Goal: Task Accomplishment & Management: Complete application form

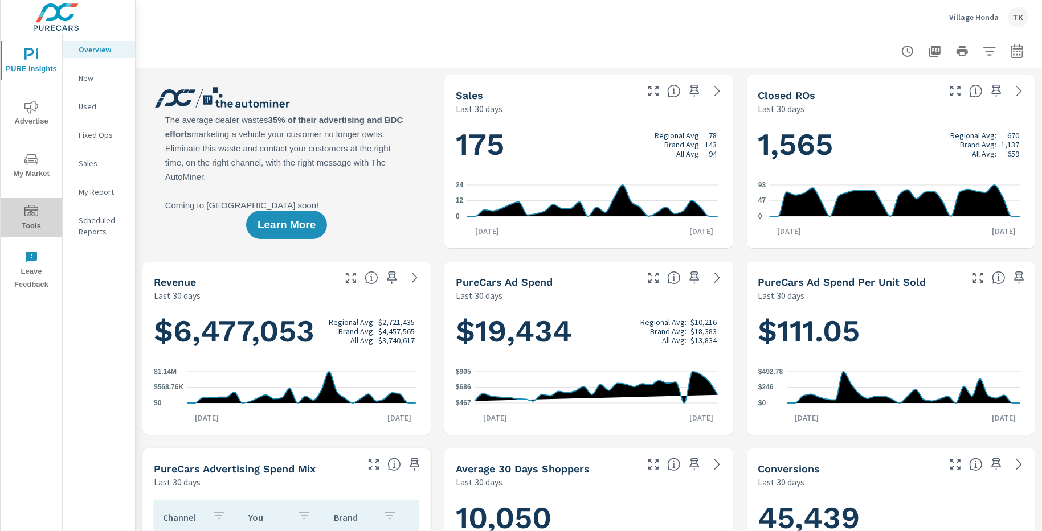
click at [34, 214] on icon "nav menu" at bounding box center [31, 212] width 14 height 14
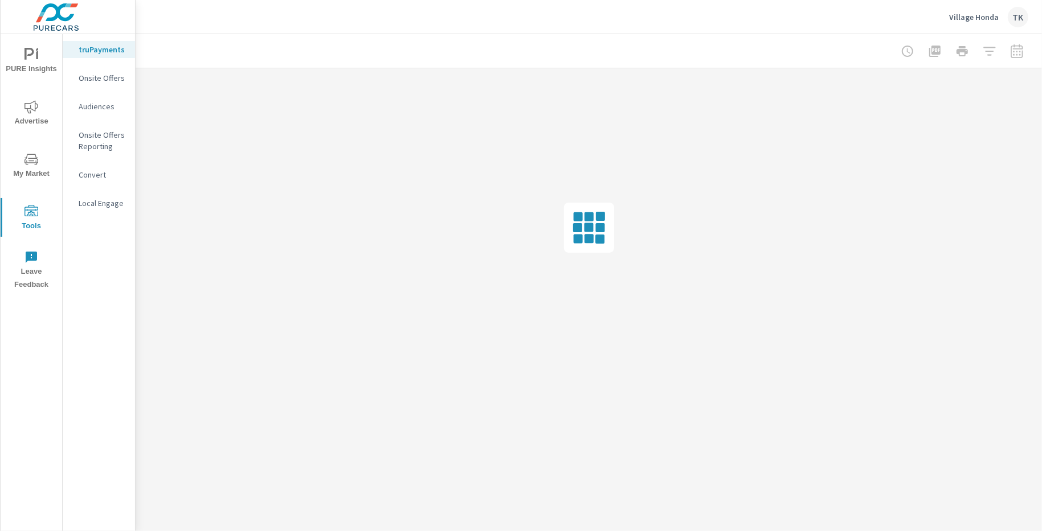
click at [87, 137] on p "Onsite Offers Reporting" at bounding box center [102, 140] width 47 height 23
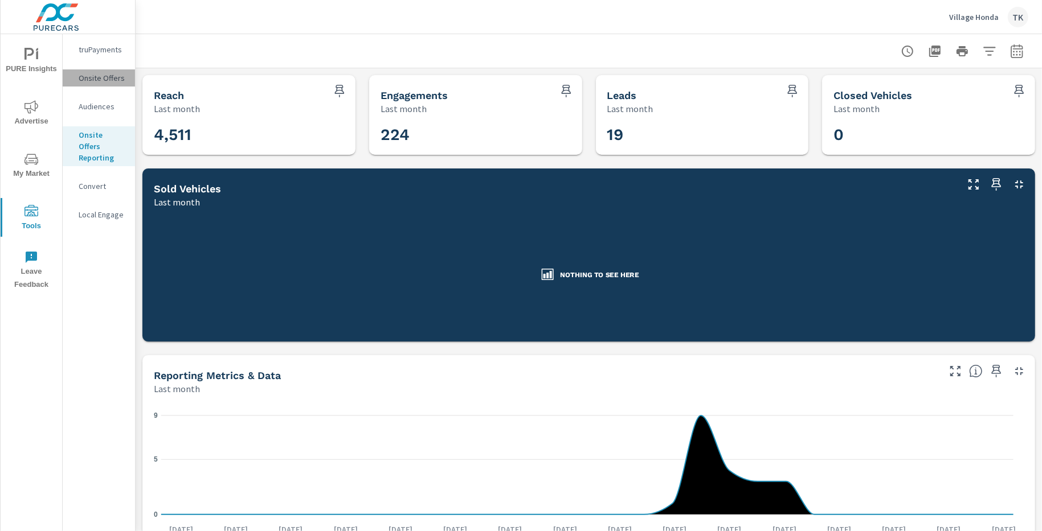
click at [97, 84] on div "Onsite Offers" at bounding box center [99, 77] width 72 height 17
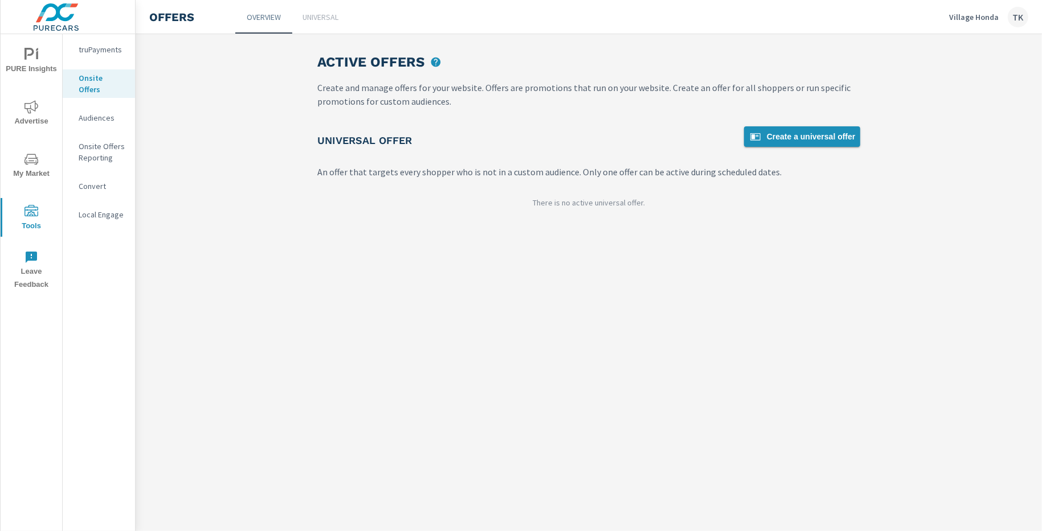
click at [792, 133] on span "Create a universal offer" at bounding box center [802, 137] width 107 height 14
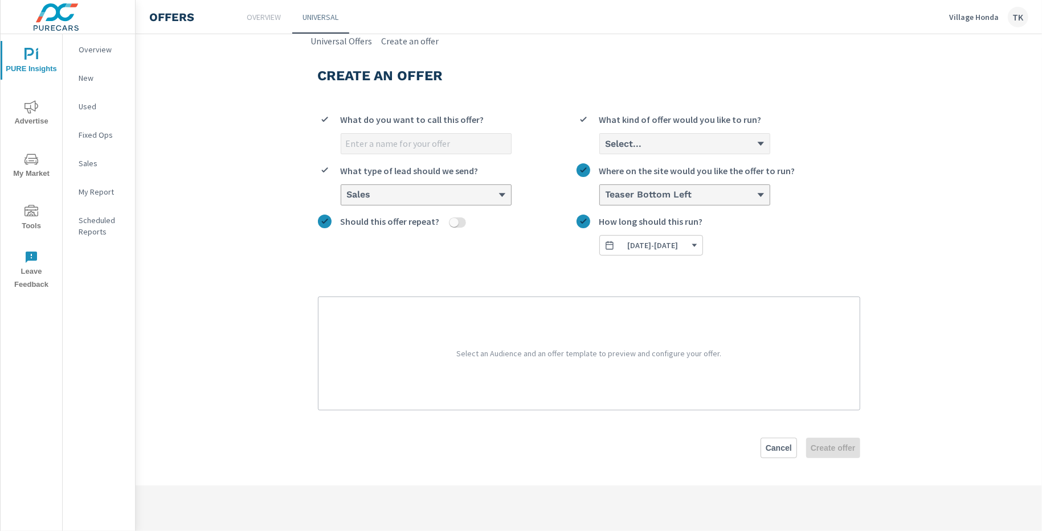
click at [449, 145] on input "What do you want to call this offer?" at bounding box center [426, 144] width 170 height 20
type input "Sell Us Your Car"
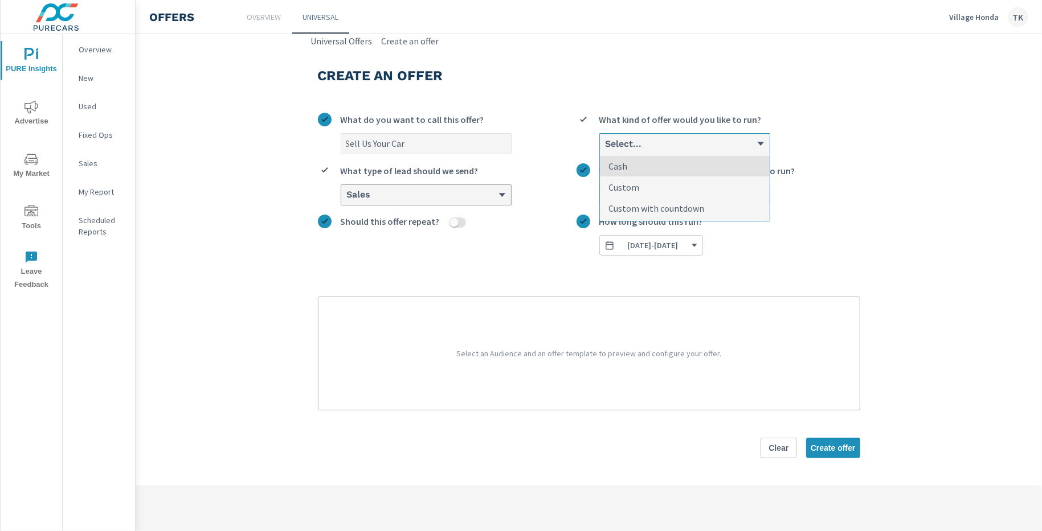
click at [647, 148] on div "Select..." at bounding box center [680, 143] width 152 height 11
click at [606, 148] on input "option Cash focused, 1 of 3. 3 results available. Use Up and Down to choose opt…" at bounding box center [604, 144] width 1 height 10
click at [644, 170] on li "Cash" at bounding box center [685, 166] width 170 height 21
click at [606, 149] on input "option Cash focused, 1 of 3. 3 results available. Use Up and Down to choose opt…" at bounding box center [604, 144] width 1 height 10
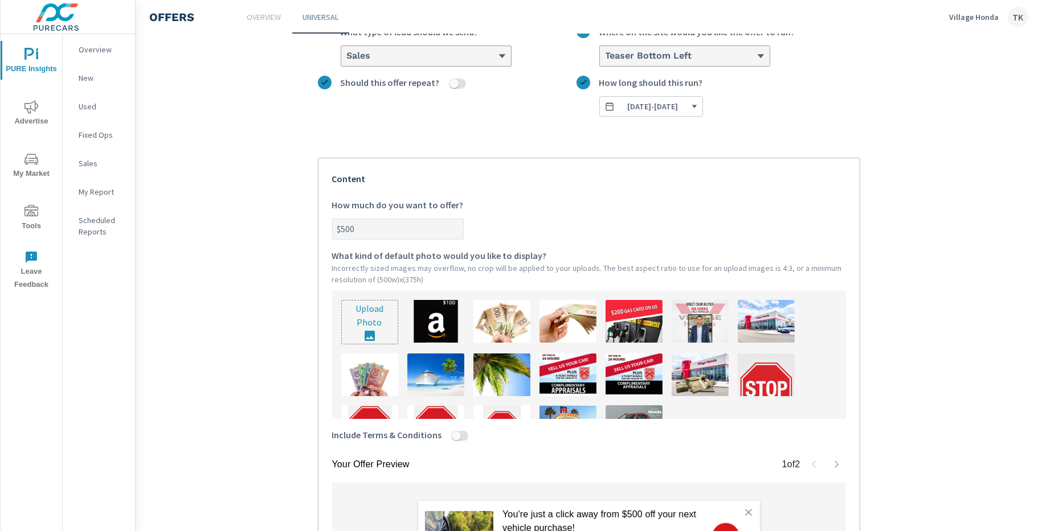
scroll to position [142, 0]
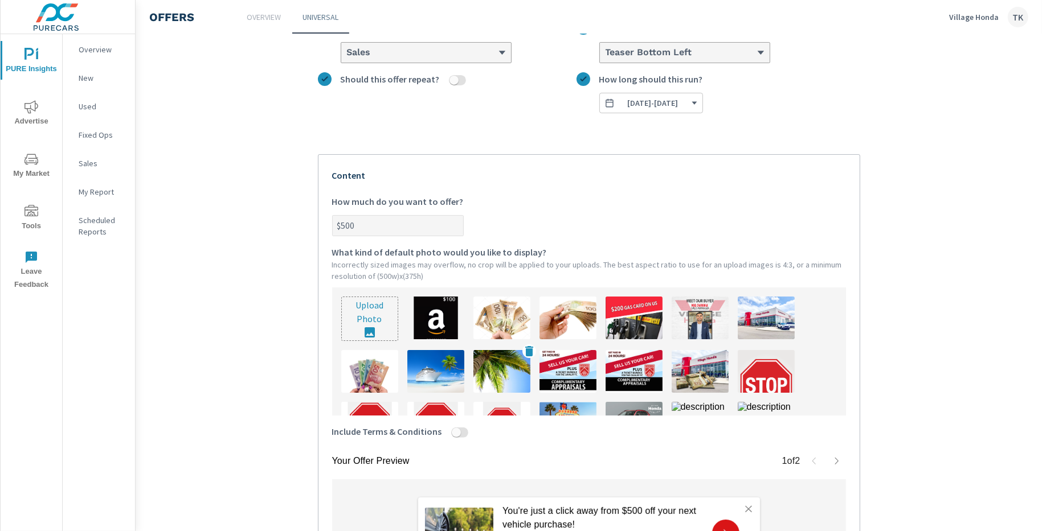
click at [489, 362] on img at bounding box center [501, 371] width 57 height 43
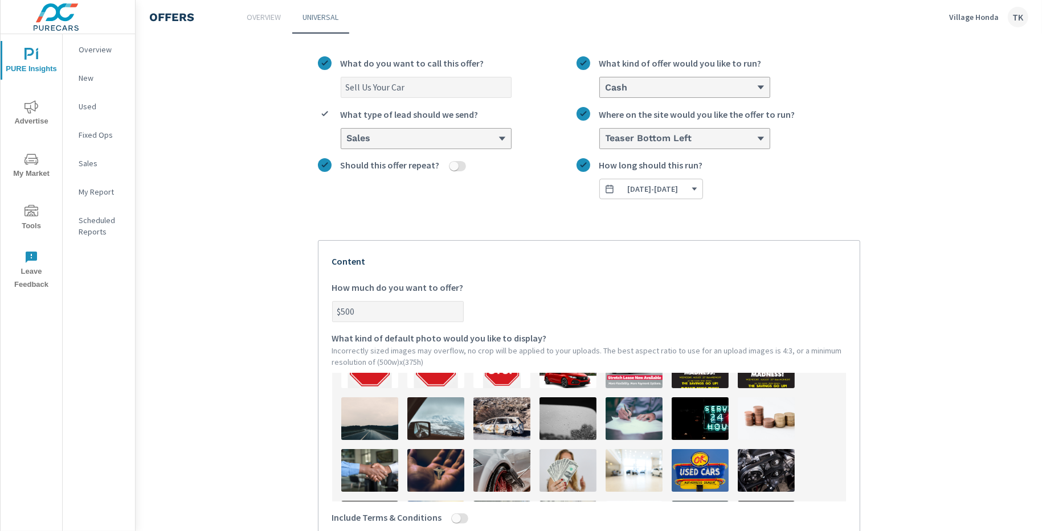
scroll to position [0, 0]
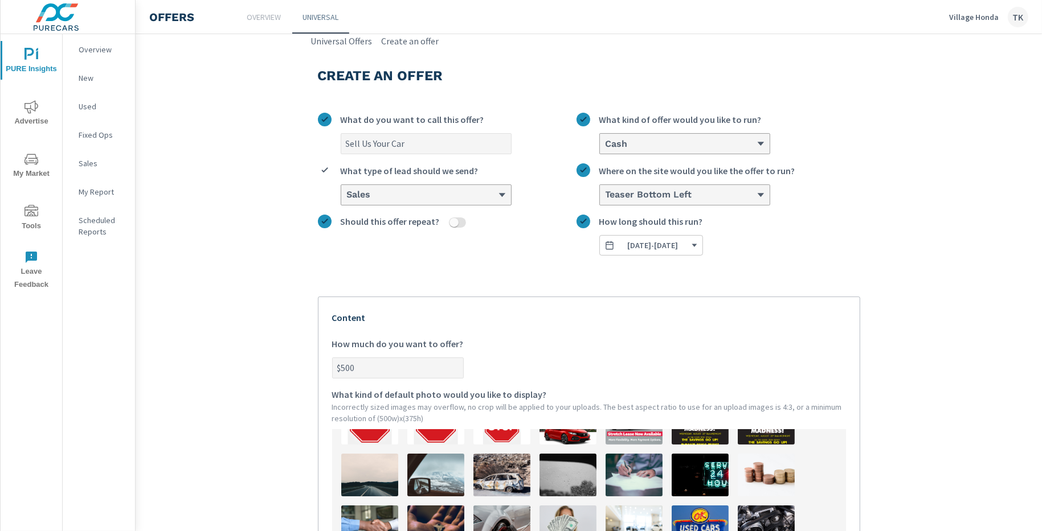
click at [626, 146] on div "Cash" at bounding box center [680, 143] width 152 height 11
click at [606, 146] on input "Cash What kind of offer would you like to run?" at bounding box center [604, 144] width 1 height 10
click at [635, 187] on li "Custom" at bounding box center [685, 187] width 170 height 21
click at [606, 149] on input "option Cash, selected. option Custom focused, 2 of 3. 3 results available. Use …" at bounding box center [604, 144] width 1 height 10
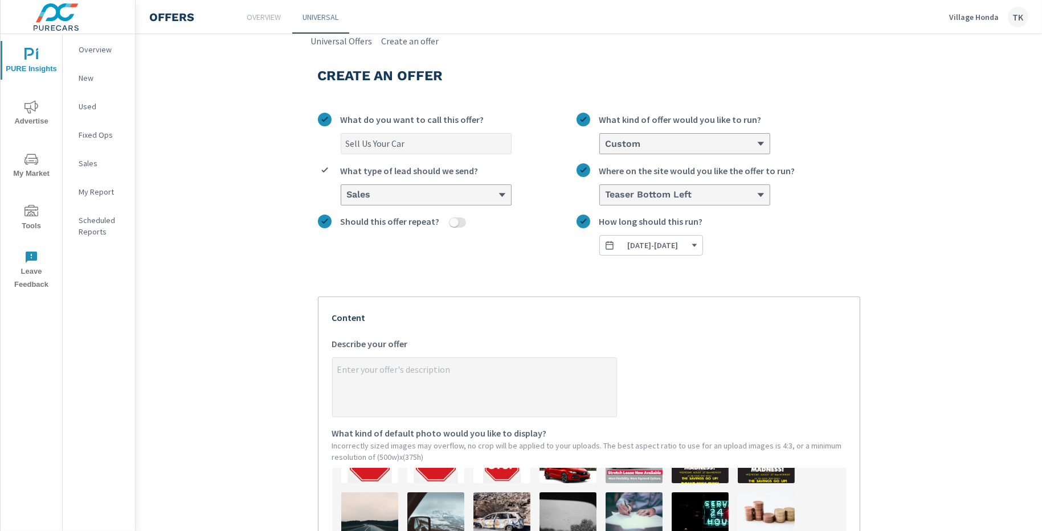
type textarea "x"
click at [525, 365] on textarea "x Describe your offer" at bounding box center [475, 388] width 284 height 57
type textarea "L"
type textarea "x"
type textarea "Lo"
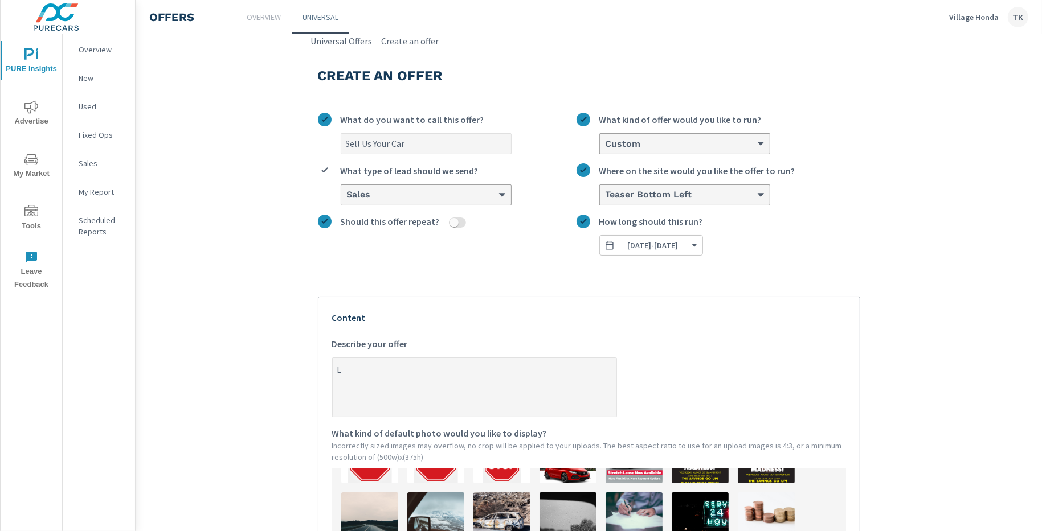
type textarea "x"
type textarea "Loo"
type textarea "x"
type textarea "Look"
type textarea "x"
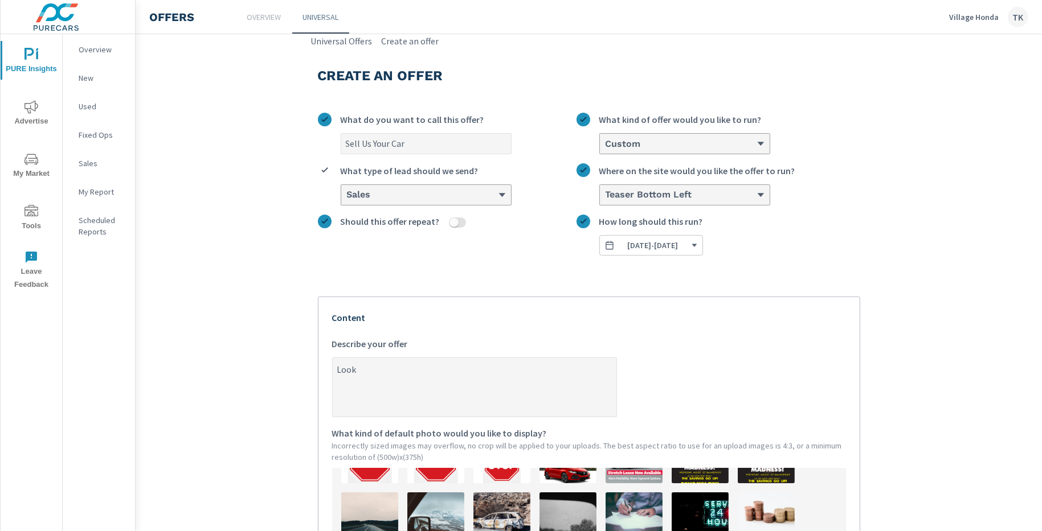
type textarea "Looki"
type textarea "x"
type textarea "Lookin"
type textarea "x"
type textarea "Looking"
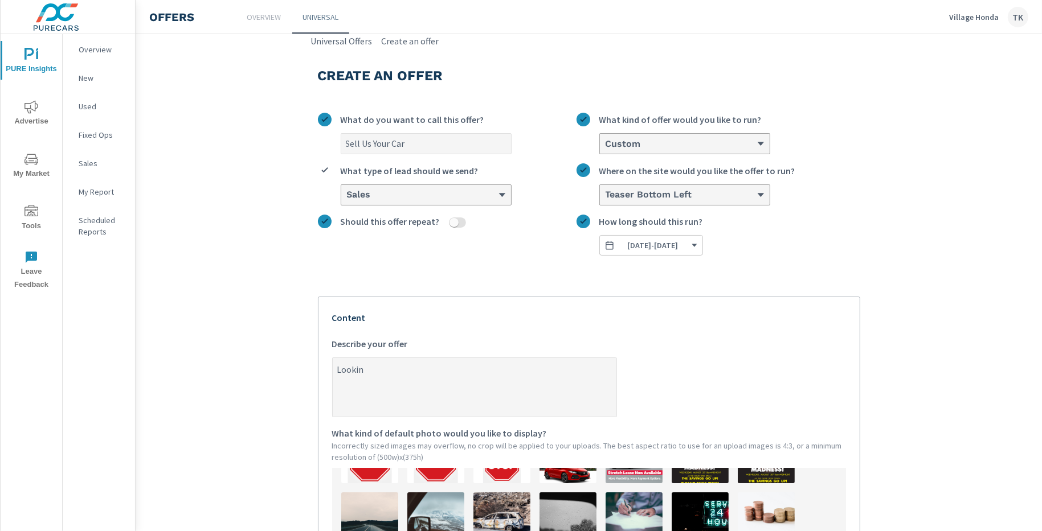
type textarea "x"
type textarea "Looking"
type textarea "x"
type textarea "Looking t"
type textarea "x"
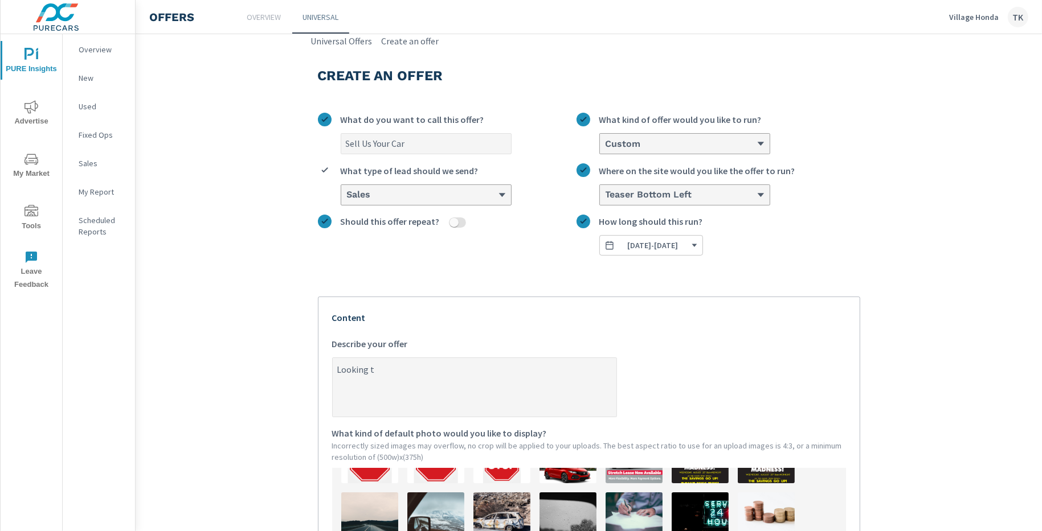
type textarea "Looking to"
type textarea "x"
type textarea "Looking to"
type textarea "x"
type textarea "Looking to s"
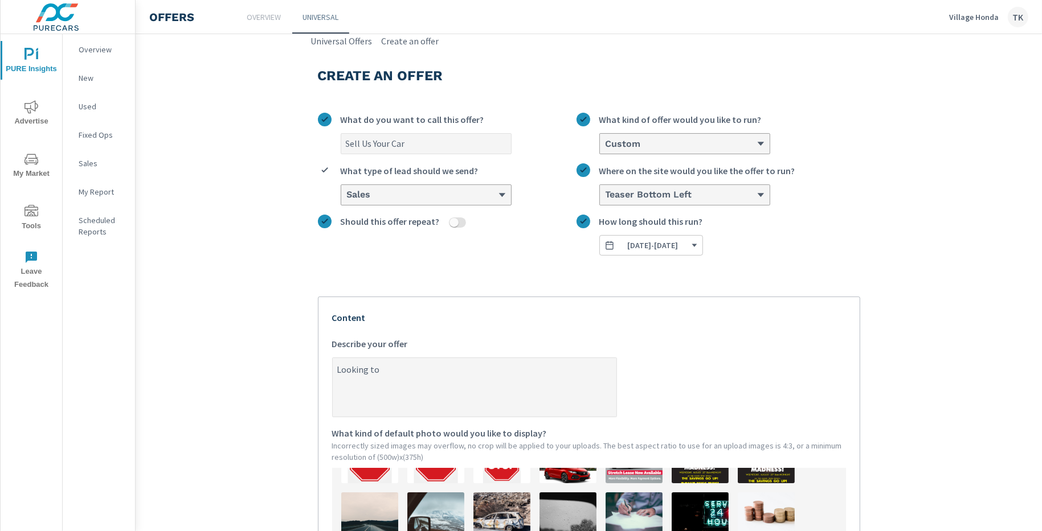
type textarea "x"
type textarea "Looking to se"
type textarea "x"
type textarea "Looking to sel"
type textarea "x"
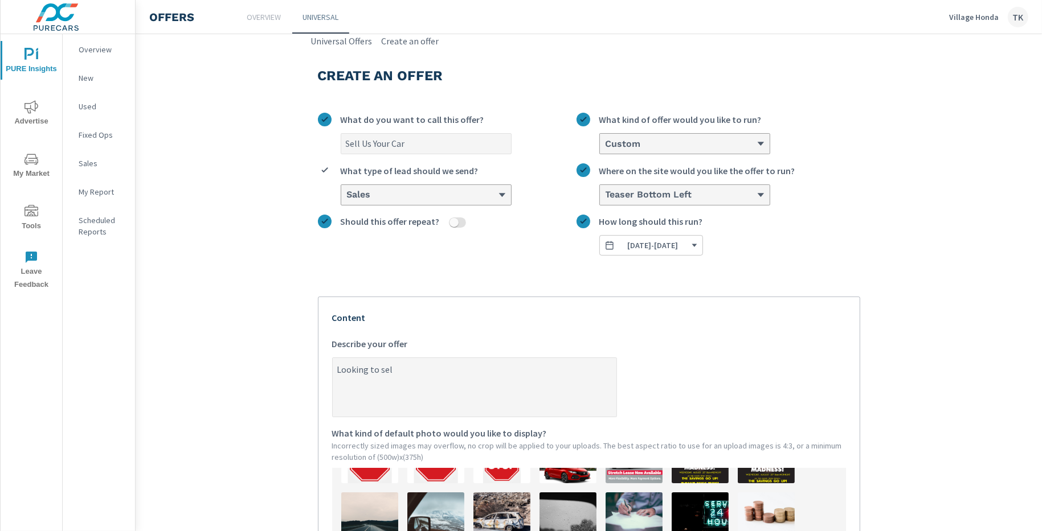
type textarea "Looking to sell"
type textarea "x"
type textarea "Looking to sell"
type textarea "x"
type textarea "Looking to sell y"
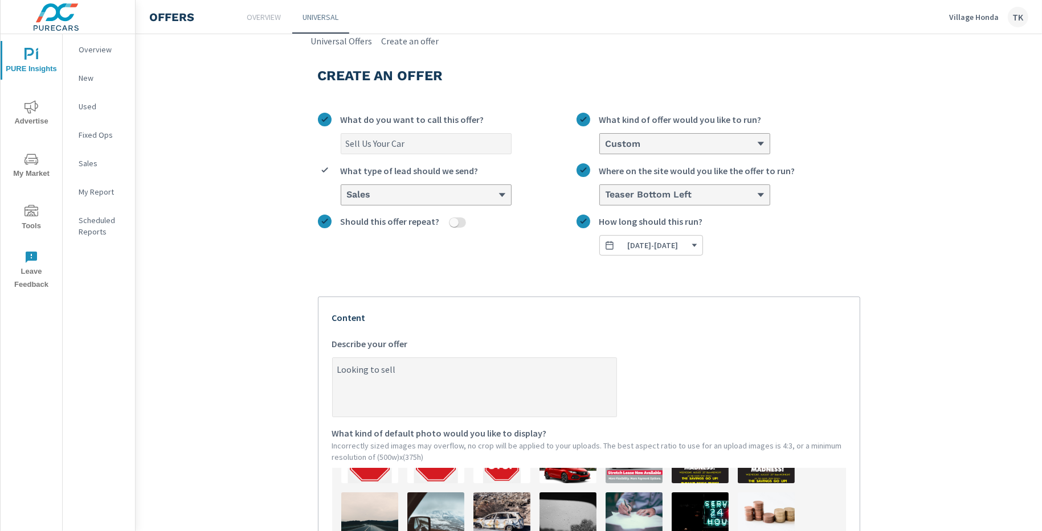
type textarea "x"
type textarea "Looking to sell yo"
type textarea "x"
type textarea "Looking to sell you"
type textarea "x"
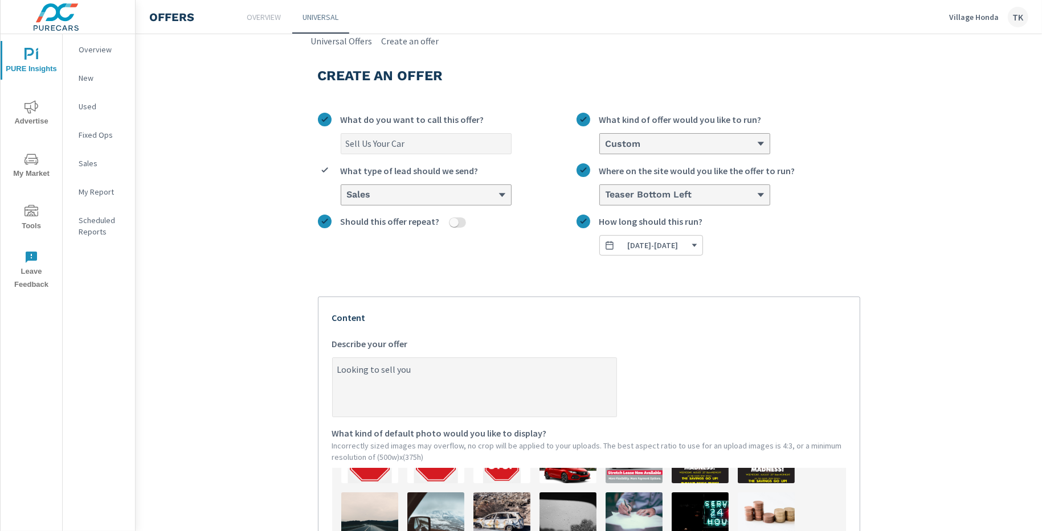
type textarea "Looking to sell your"
type textarea "x"
type textarea "Looking to sell your"
type textarea "x"
type textarea "Looking to sell your c"
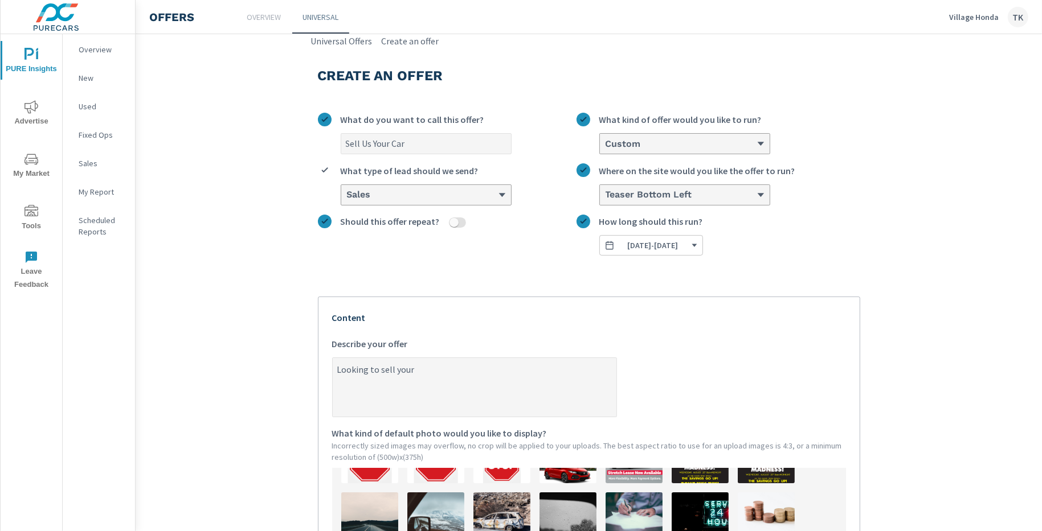
type textarea "x"
type textarea "Looking to sell your ca"
type textarea "x"
type textarea "Looking to sell your car"
type textarea "x"
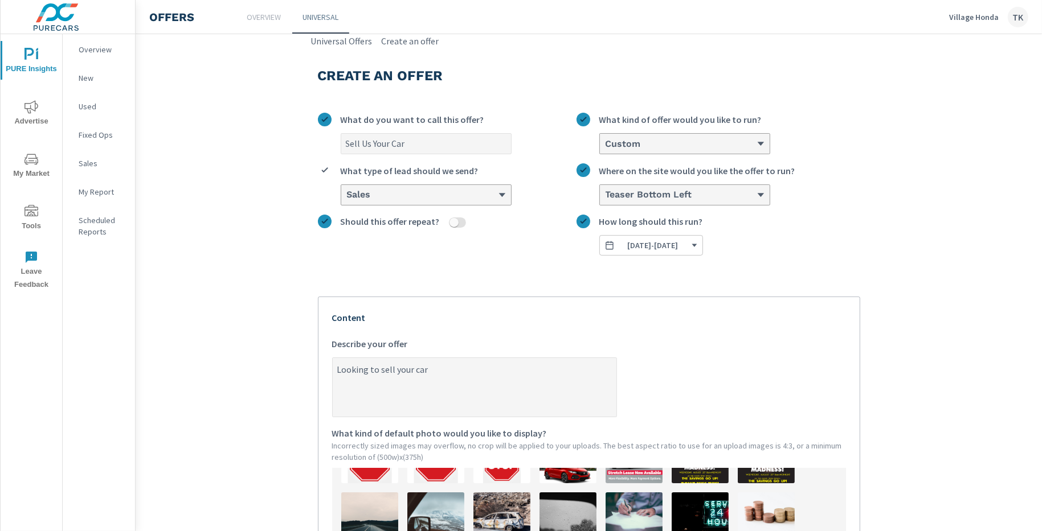
type textarea "Looking to sell your car?"
type textarea "x"
type textarea "Looking to sell your car?"
type textarea "x"
type textarea "Looking to sell your car? L"
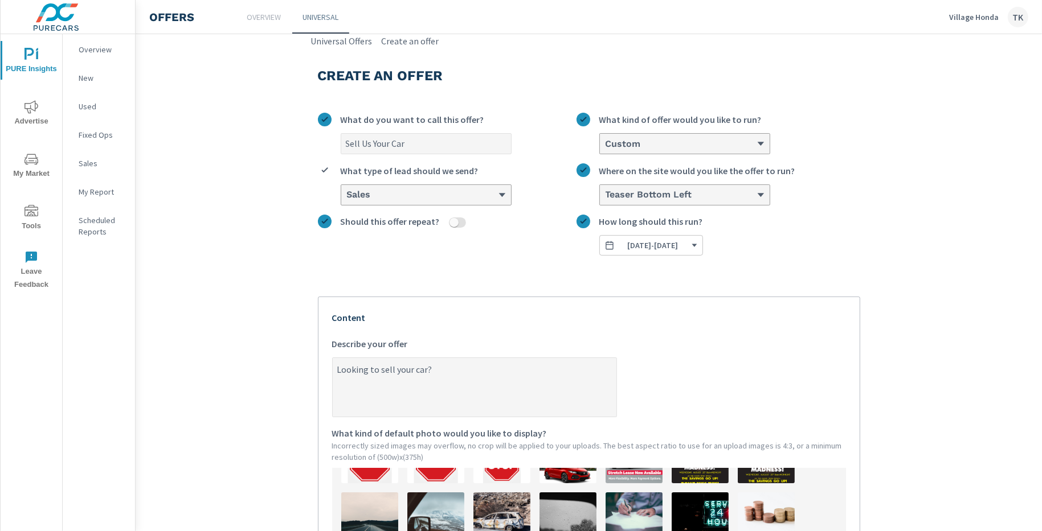
type textarea "x"
type textarea "Looking to sell your car? Le"
type textarea "x"
type textarea "Looking to sell your car? Lea"
type textarea "x"
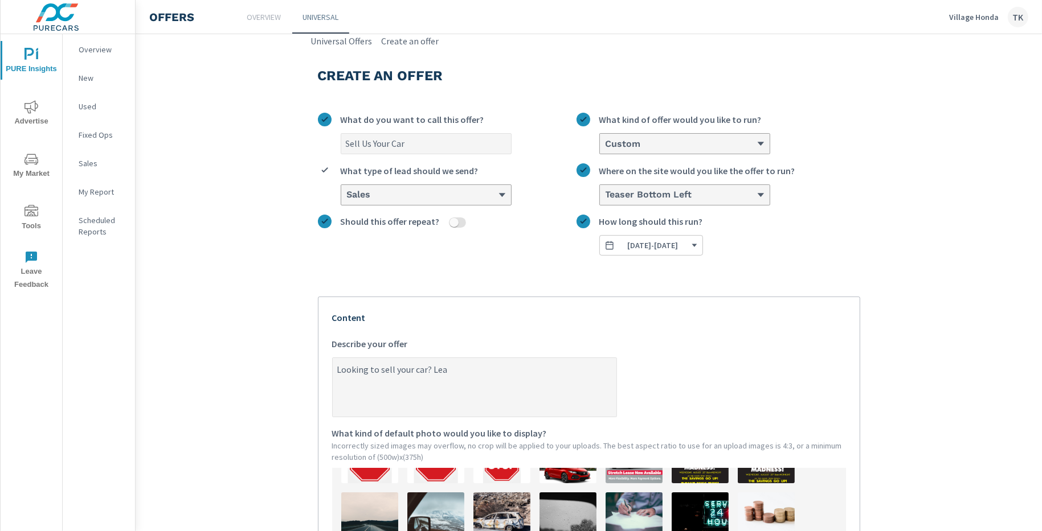
type textarea "Looking to sell your car? Leas"
type textarea "x"
type textarea "Looking to sell your car? Lease"
type textarea "x"
type textarea "Looking to sell your car? Lease"
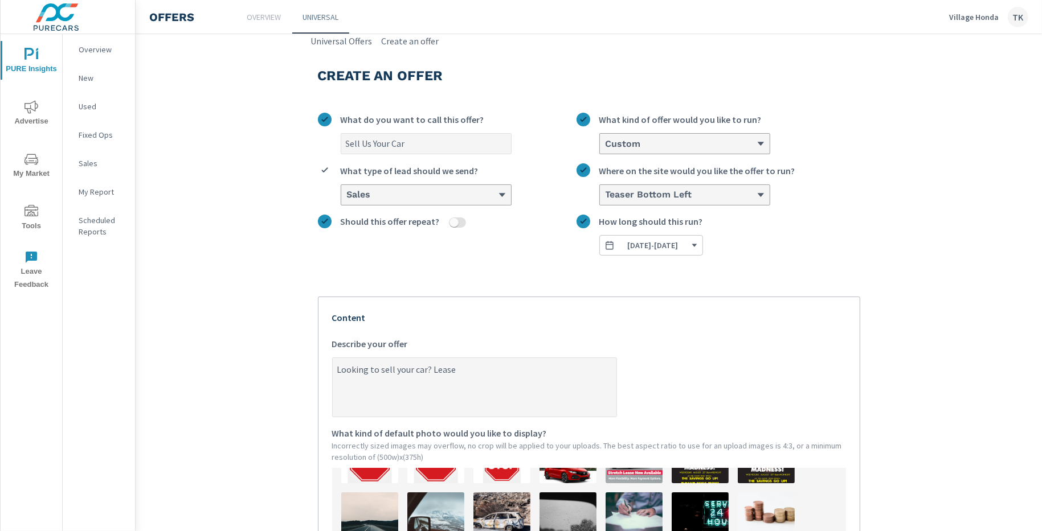
type textarea "x"
type textarea "Looking to sell your car? Lease r"
type textarea "x"
type textarea "Looking to sell your car? Lease re"
type textarea "x"
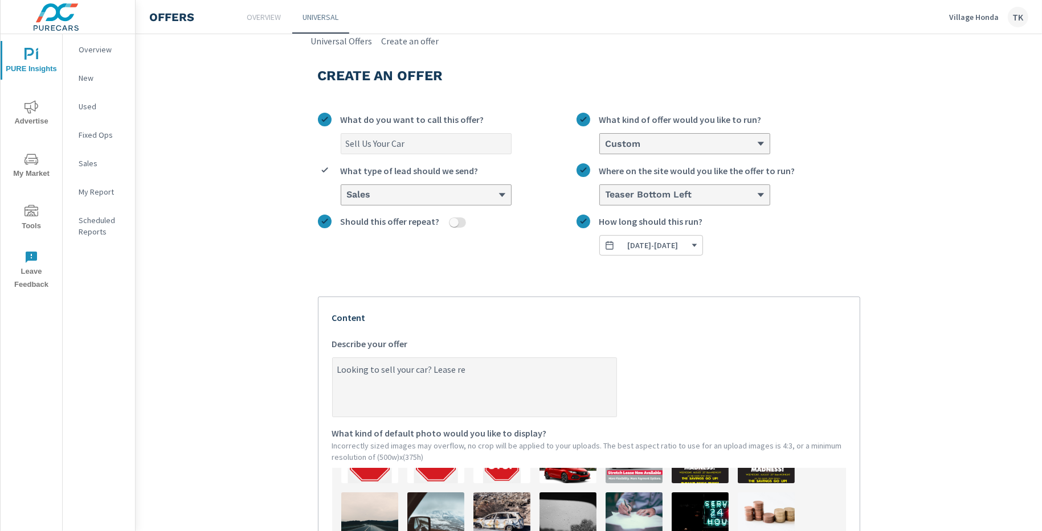
type textarea "Looking to sell your car? Lease ret"
type textarea "x"
type textarea "Looking to sell your car? Lease retu"
type textarea "x"
type textarea "Looking to sell your car? Lease retur"
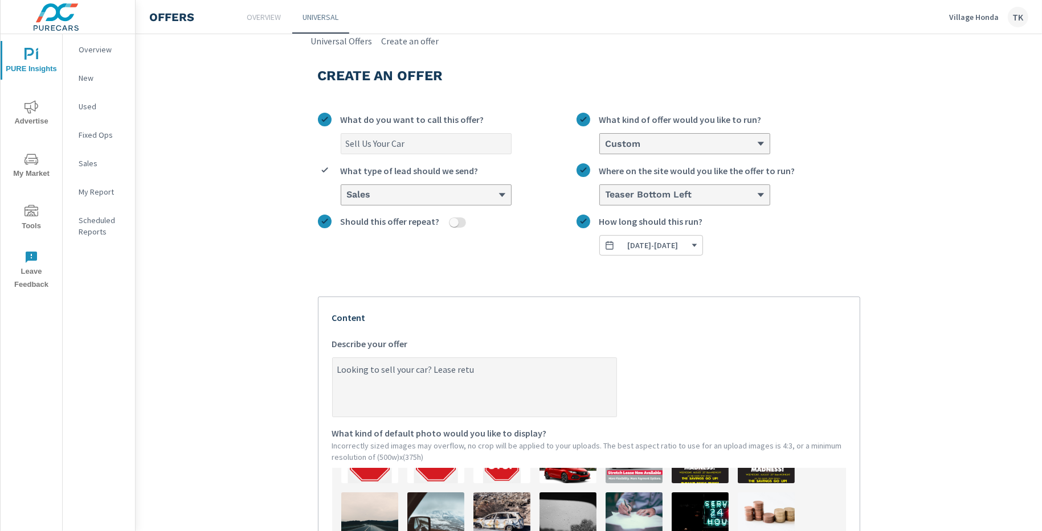
type textarea "x"
type textarea "Looking to sell your car? Lease return"
type textarea "x"
type textarea "Looking to sell your car? Lease return?"
type textarea "x"
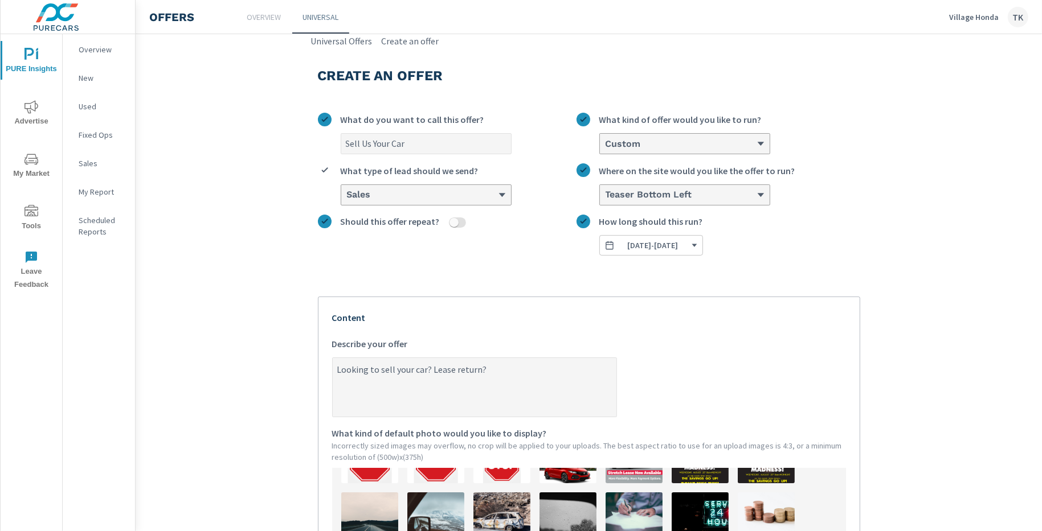
type textarea "Looking to sell your car? Lease return?"
type textarea "x"
type textarea "Looking to sell your car? Lease return? T"
type textarea "x"
type textarea "Looking to sell your car? Lease return? Tr"
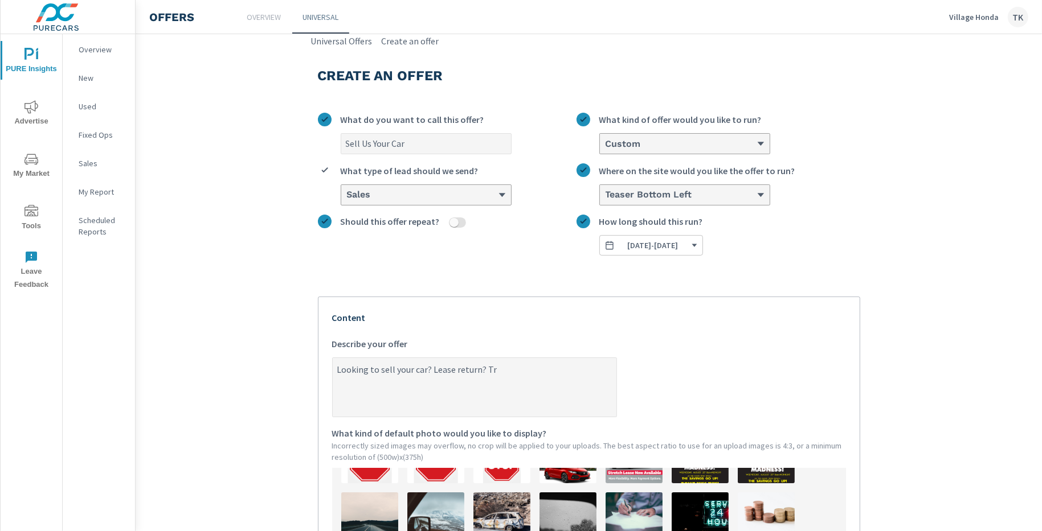
type textarea "x"
type textarea "Looking to sell your car? Lease return? Tra"
type textarea "x"
type textarea "Looking to sell your car? Lease return? Trad"
type textarea "x"
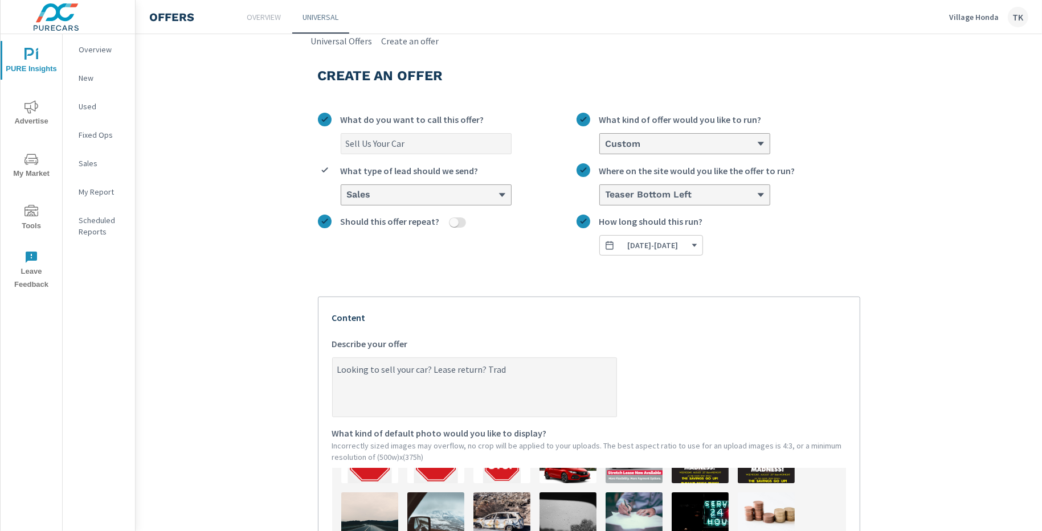
type textarea "Looking to sell your car? Lease return? Trade"
type textarea "x"
type textarea "Looking to sell your car? Lease return? Trad"
type textarea "x"
type textarea "Looking to sell your car? Lease return? Tra"
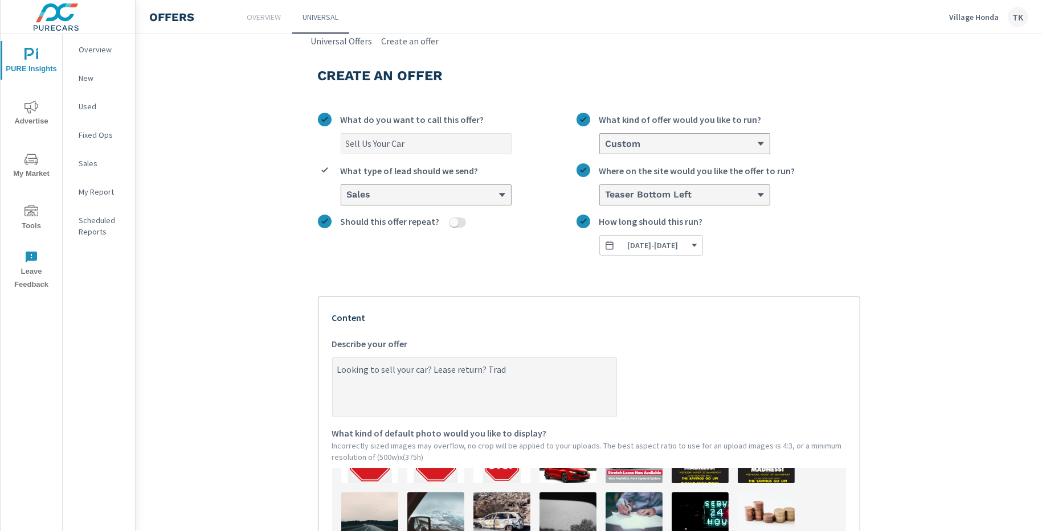
type textarea "x"
type textarea "Looking to sell your car? Lease return? Tr"
type textarea "x"
type textarea "Looking to sell your car? Lease return? T"
type textarea "x"
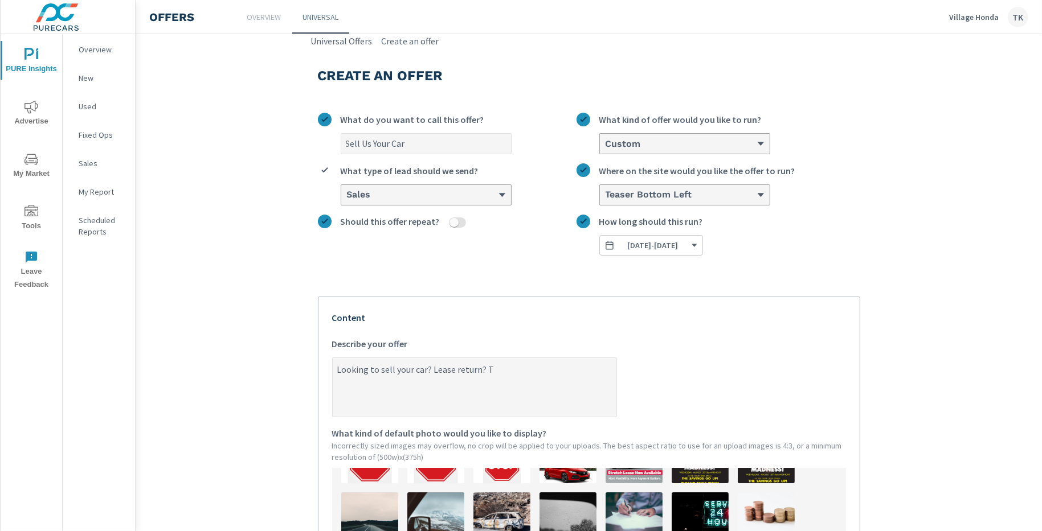
type textarea "Looking to sell your car? Lease return?"
type textarea "x"
type textarea "Looking to sell your car? Lease return? L"
type textarea "x"
type textarea "Looking to sell your car? Lease return? Le"
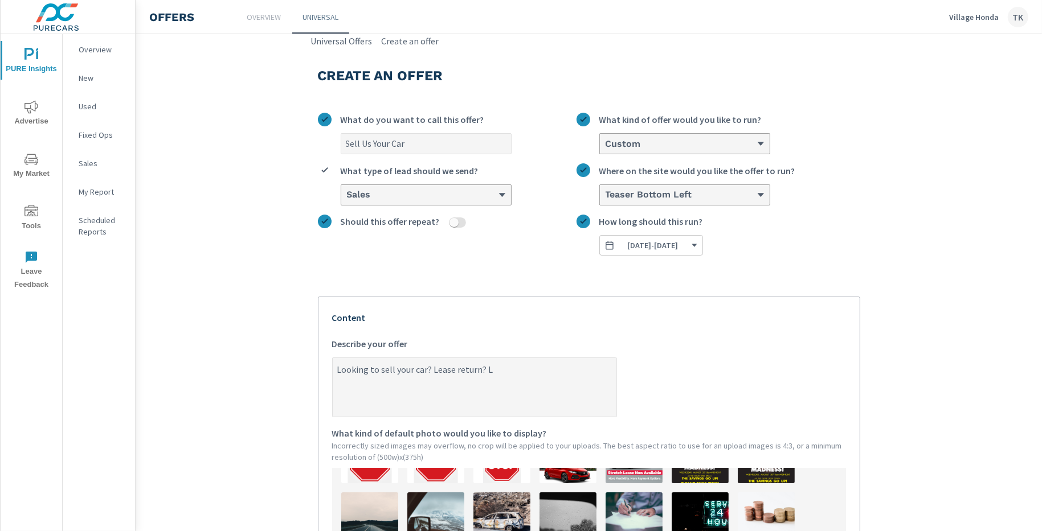
type textarea "x"
type textarea "Looking to sell your car? Lease return? Let"
type textarea "x"
type textarea "Looking to sell your car? Lease return? Let"
type textarea "x"
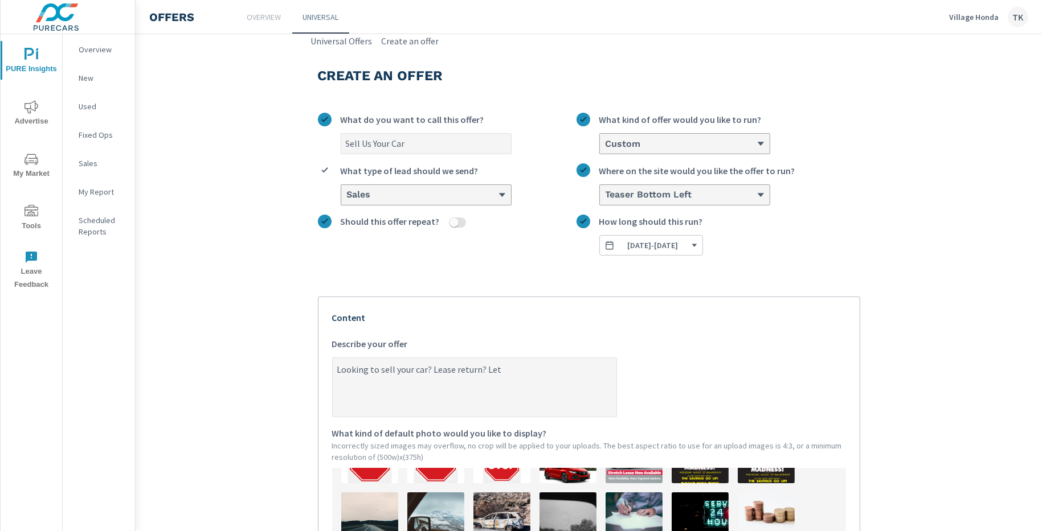
type textarea "Looking to sell your car? Lease return? Let u"
type textarea "x"
type textarea "Looking to sell your car? Lease return? Let us"
type textarea "x"
type textarea "Looking to sell your car? Lease return? Let us"
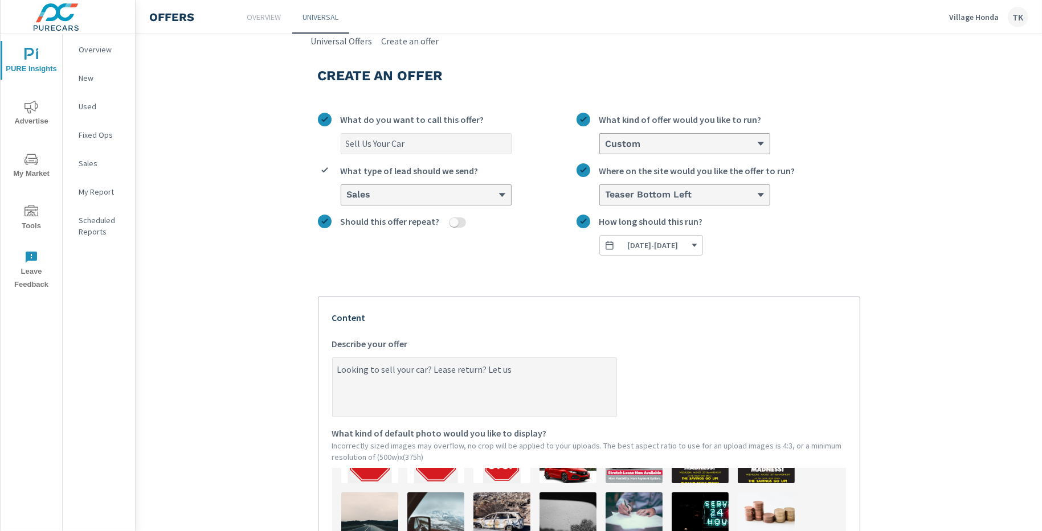
type textarea "x"
type textarea "Looking to sell your car? Lease return? Let us"
type textarea "x"
type textarea "Looking to sell your car? Lease return? Let u"
type textarea "x"
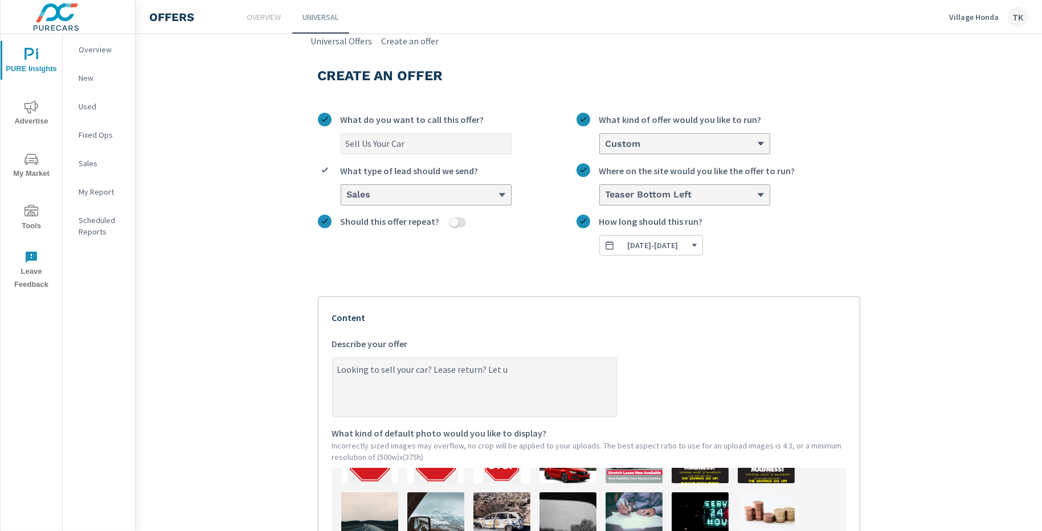
type textarea "Looking to sell your car? Lease return? Let"
type textarea "x"
type textarea "Looking to sell your car? Lease return? Let"
type textarea "x"
type textarea "Looking to sell your car? Lease return? Le"
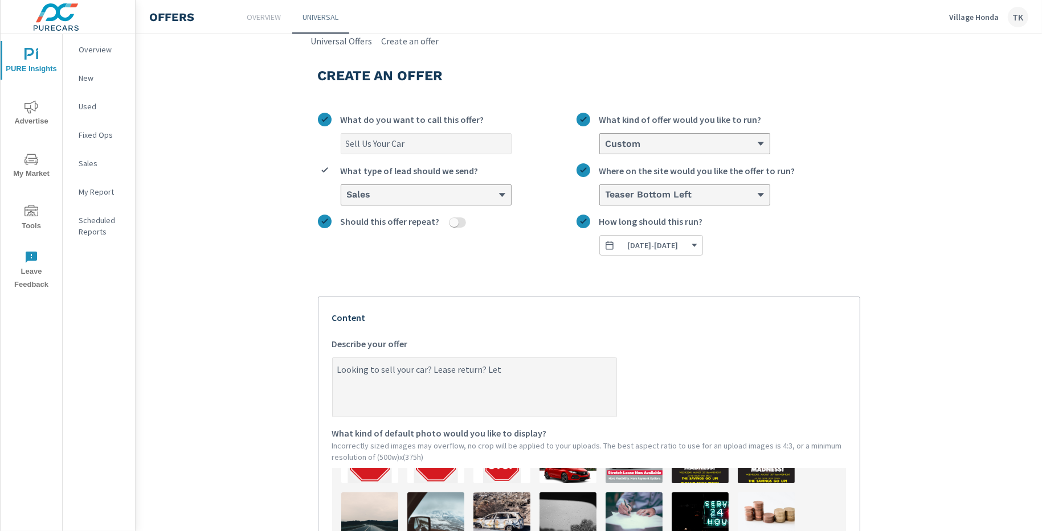
type textarea "x"
type textarea "Looking to sell your car? Lease return? L"
type textarea "x"
type textarea "Looking to sell your car? Lease return?"
type textarea "x"
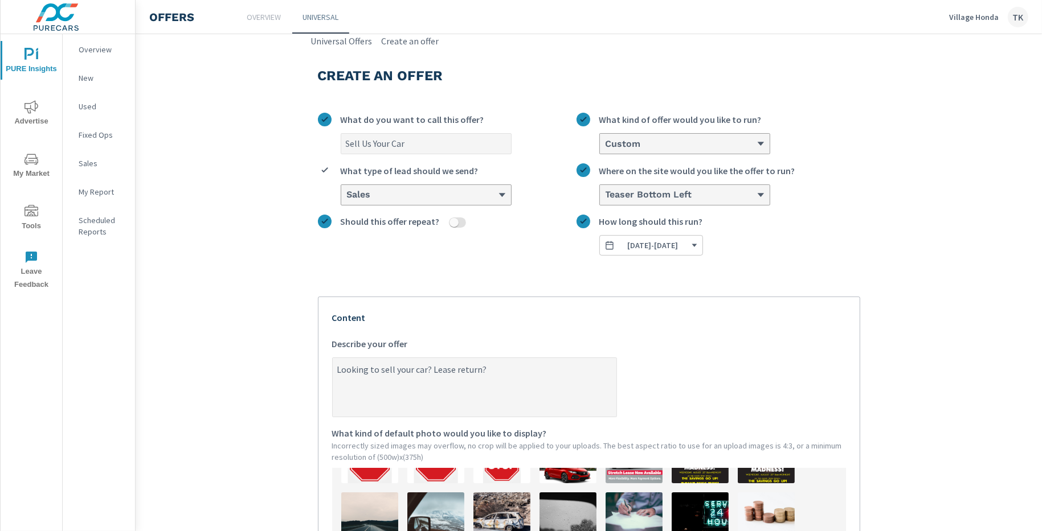
type textarea "Looking to sell your car? Lease return? V"
type textarea "x"
type textarea "Looking to sell your car? Lease return? Vi"
type textarea "x"
type textarea "Looking to sell your car? Lease return? Vil"
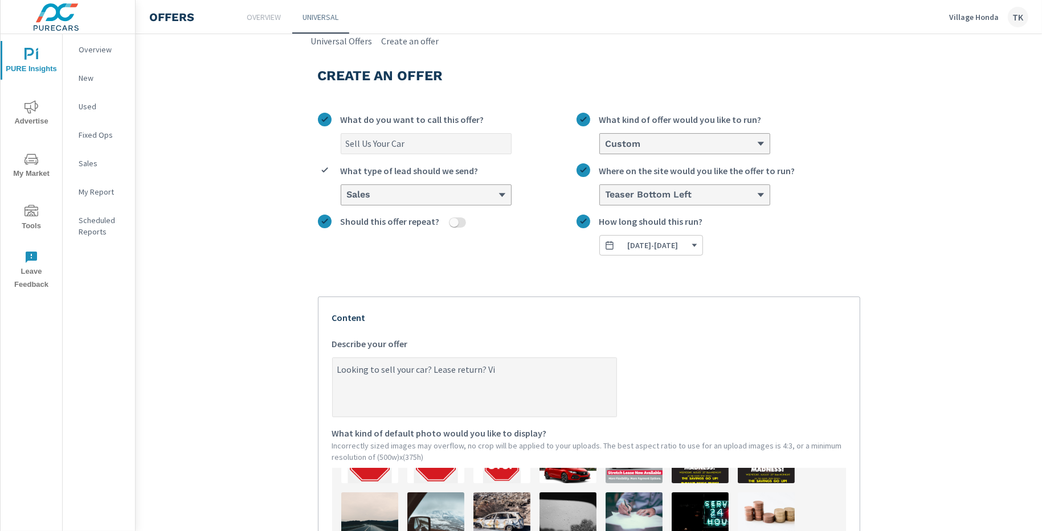
type textarea "x"
type textarea "Looking to sell your car? Lease return? Vill"
type textarea "x"
type textarea "Looking to sell your car? Lease return? Villa"
type textarea "x"
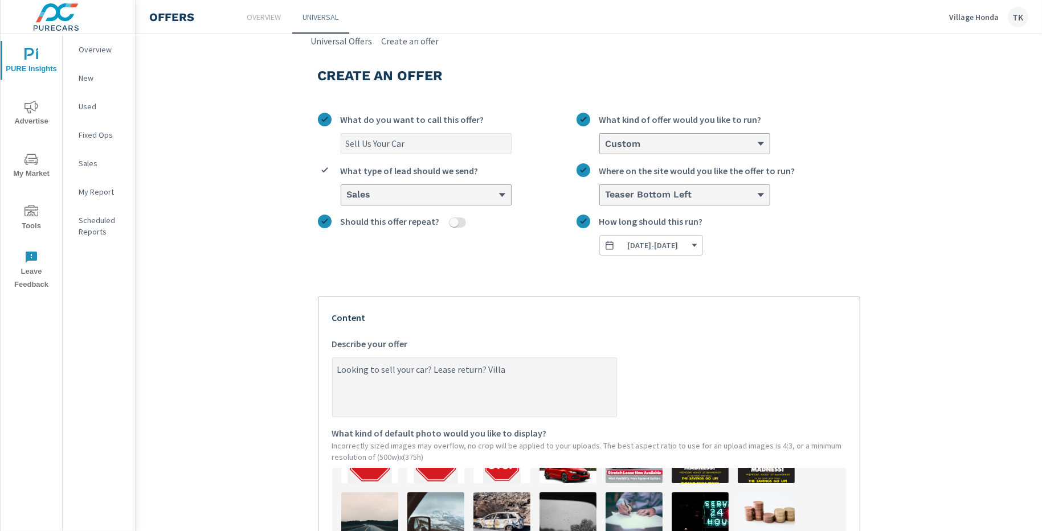
type textarea "Looking to sell your car? Lease return? [GEOGRAPHIC_DATA]"
type textarea "x"
type textarea "Looking to sell your car? Lease return? Village"
type textarea "x"
type textarea "Looking to sell your car? Lease return? Village"
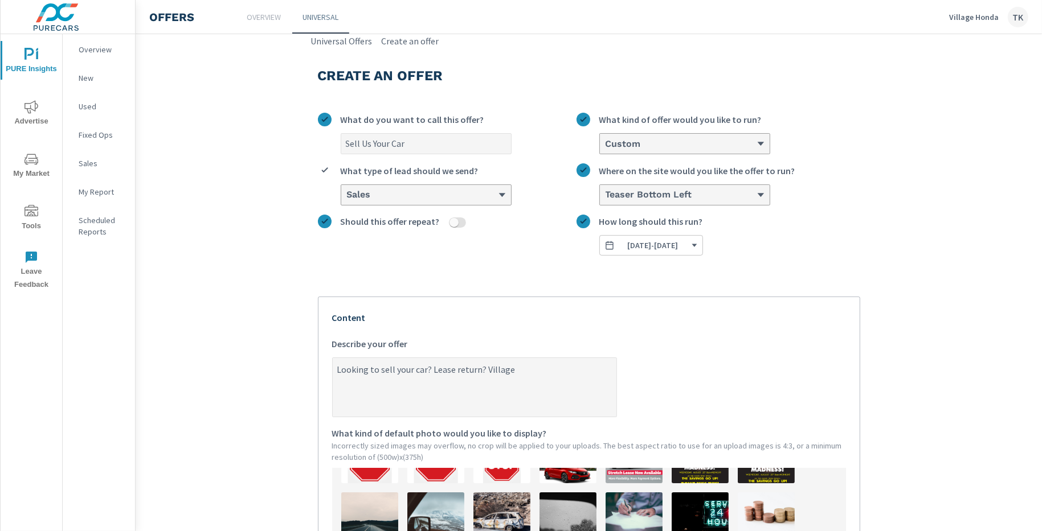
type textarea "x"
type textarea "Looking to sell your car? Lease return? Village H"
type textarea "x"
type textarea "Looking to sell your car? Lease return? [GEOGRAPHIC_DATA]"
type textarea "x"
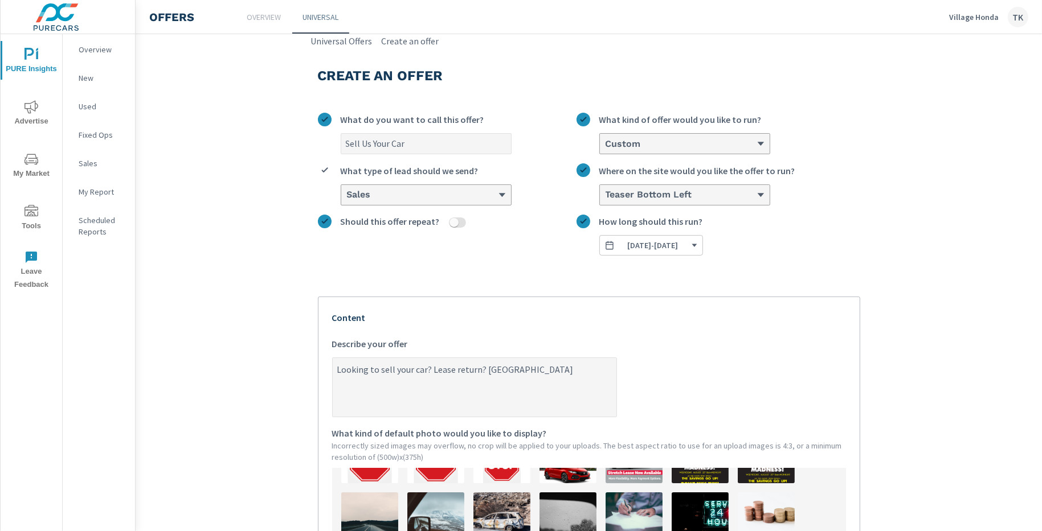
type textarea "Looking to sell your car? Lease return? Village Hon"
type textarea "x"
type textarea "Looking to sell your car? Lease return? [GEOGRAPHIC_DATA]"
type textarea "x"
type textarea "Looking to sell your car? Lease return? Village Honda"
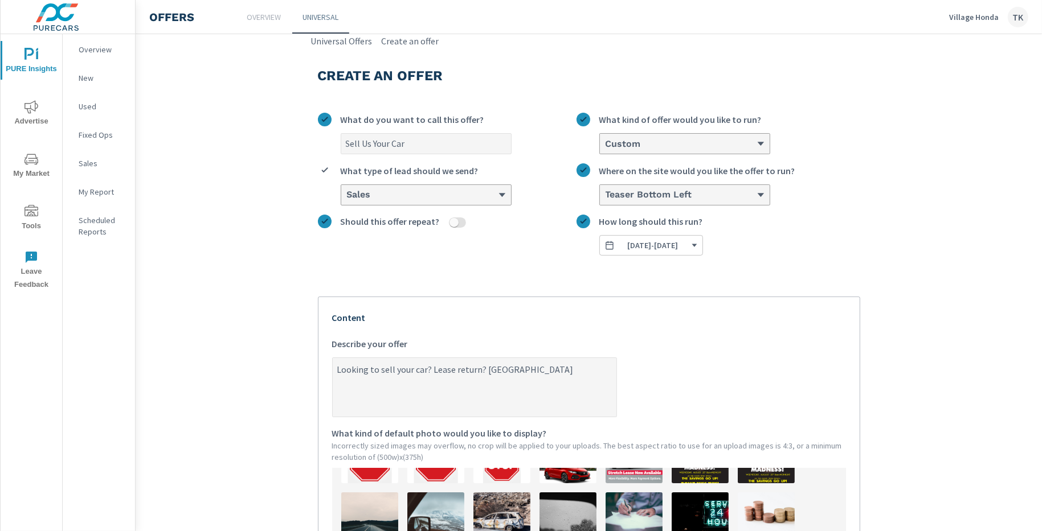
type textarea "x"
type textarea "Looking to sell your car? Lease return? Village Honda"
type textarea "x"
type textarea "Looking to sell your car? Lease return? Village Honda b"
type textarea "x"
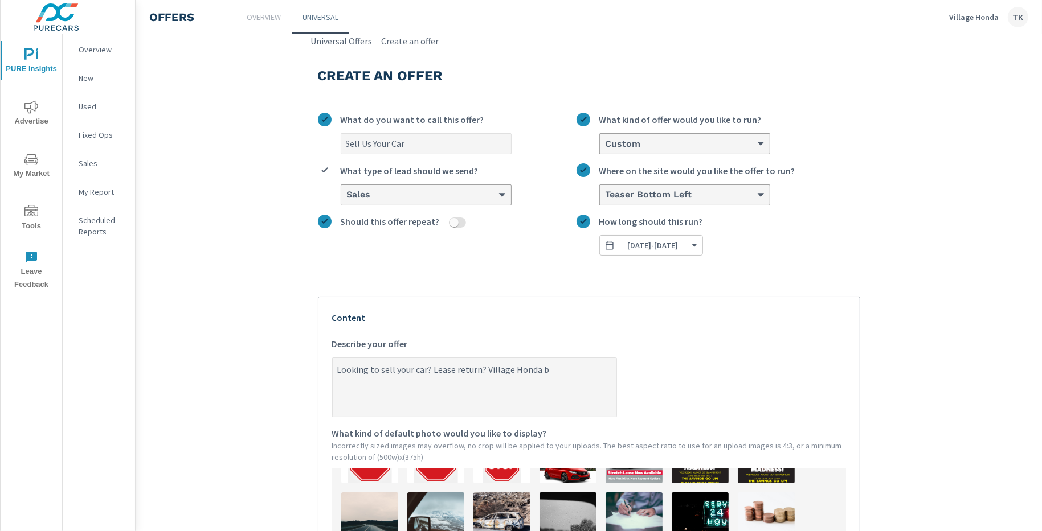
type textarea "Looking to sell your car? Lease return? Village Honda bu"
type textarea "x"
type textarea "Looking to sell your car? Lease return? Village Honda buy"
type textarea "x"
type textarea "Looking to sell your car? Lease return? Village Honda buys"
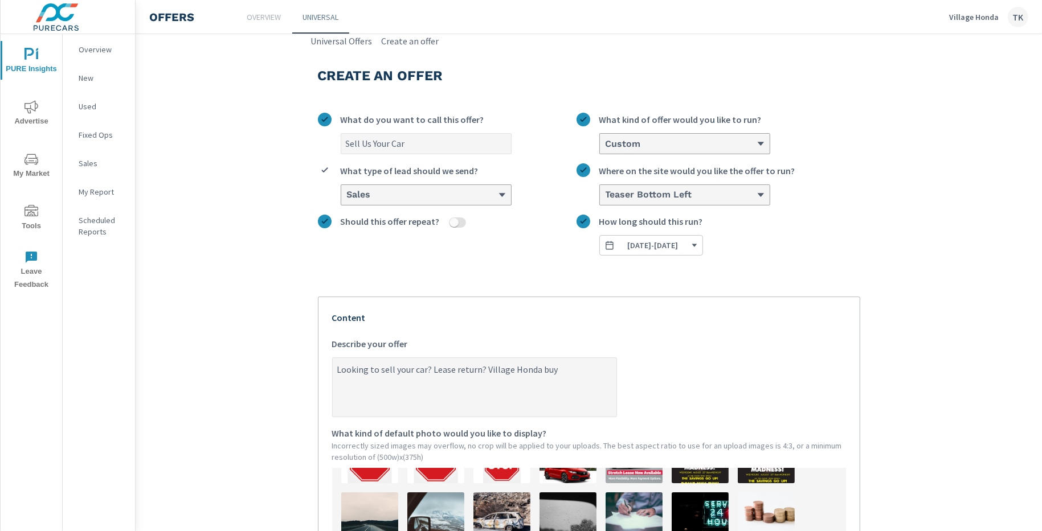
type textarea "x"
type textarea "Looking to sell your car? Lease return? Village Honda buys"
type textarea "x"
type textarea "Looking to sell your car? Lease return? Village Honda buys u"
type textarea "x"
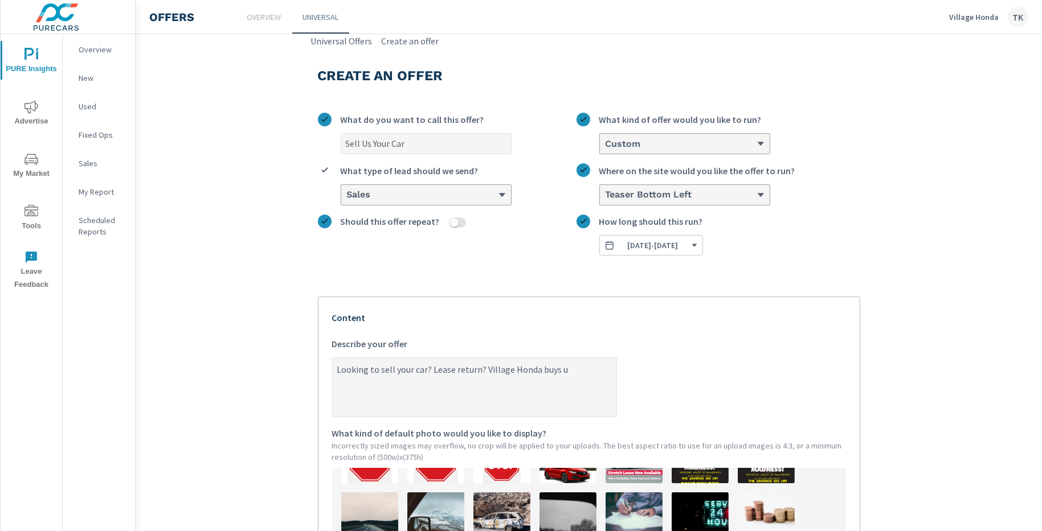
type textarea "Looking to sell your car? Lease return? Village Honda buys us"
type textarea "x"
type textarea "Looking to sell your car? Lease return? Village Honda buys use"
type textarea "x"
type textarea "Looking to sell your car? Lease return? Village Honda buys used"
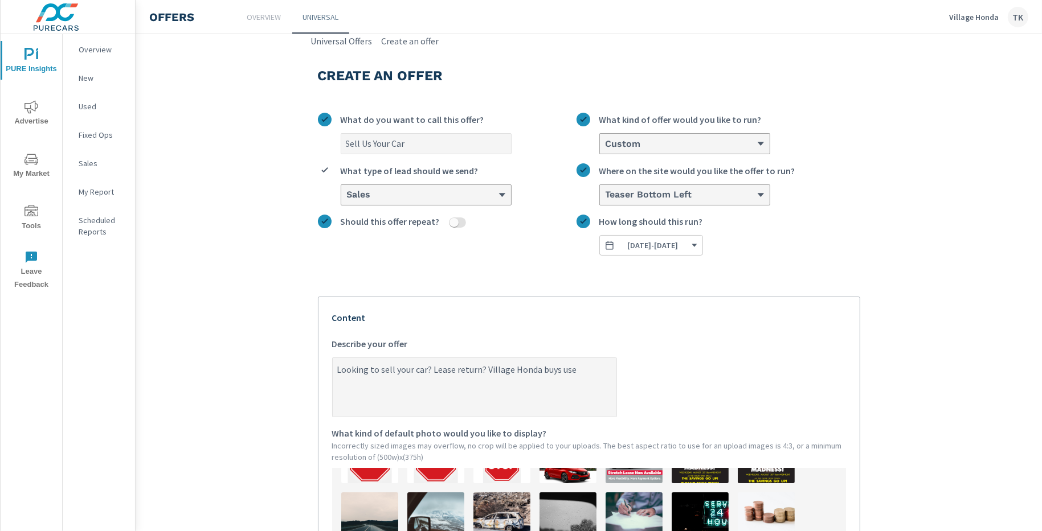
type textarea "x"
type textarea "Looking to sell your car? Lease return? Village Honda buys used"
type textarea "x"
type textarea "Looking to sell your car? Lease return? Village Honda buys used c"
type textarea "x"
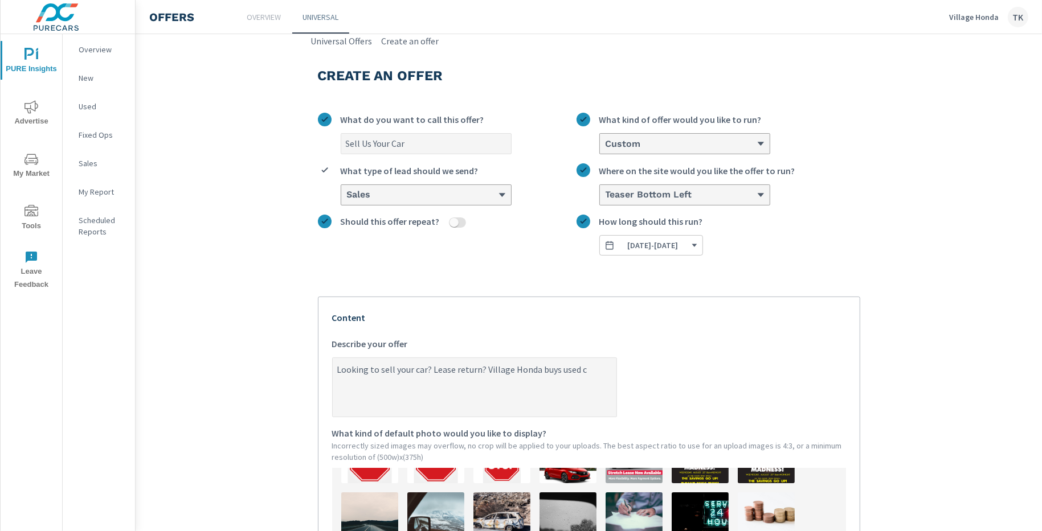
type textarea "Looking to sell your car? Lease return? Village Honda buys used ca"
type textarea "x"
type textarea "Looking to sell your car? Lease return? Village Honda buys used car"
type textarea "x"
type textarea "Looking to sell your car? Lease return? Village Honda buys used cars"
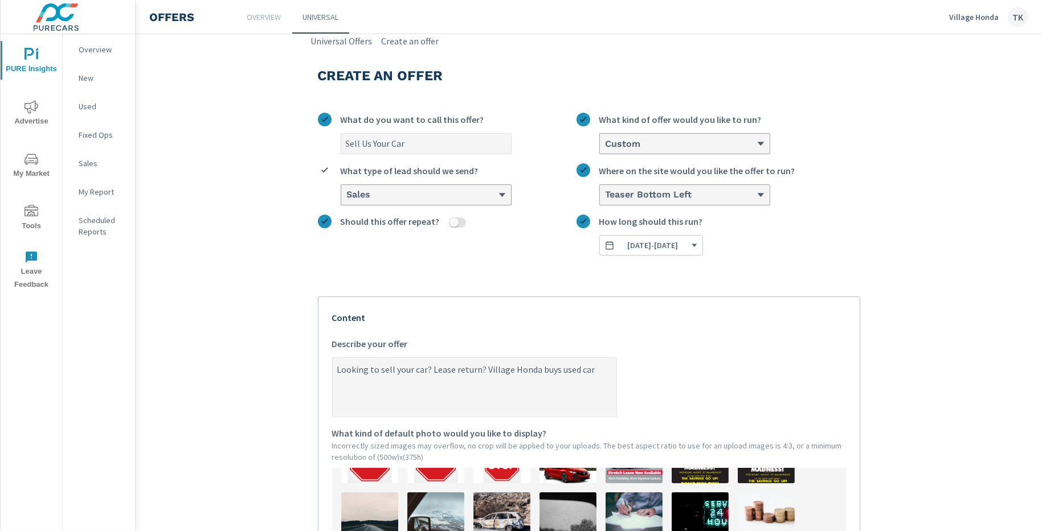
type textarea "x"
type textarea "Looking to sell your car? Lease return? Village Honda buys used cars"
type textarea "x"
type textarea "Looking to sell your car? Lease return? Village Honda buys used cars a"
type textarea "x"
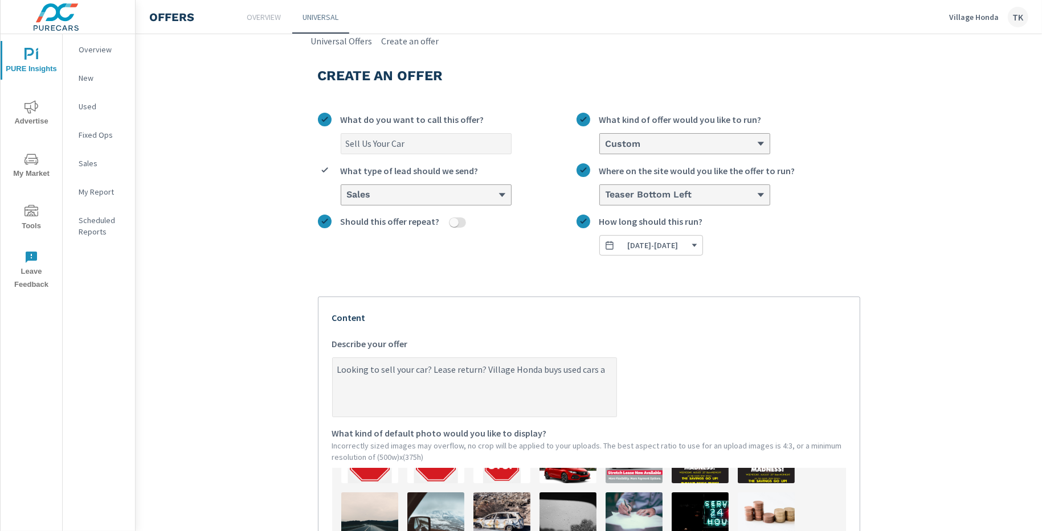
type textarea "Looking to sell your car? Lease return? Village Honda buys used cars an"
type textarea "x"
type textarea "Looking to sell your car? Lease return? Village Honda buys used cars and"
type textarea "x"
type textarea "Looking to sell your car? Lease return? Village Honda buys used cars and"
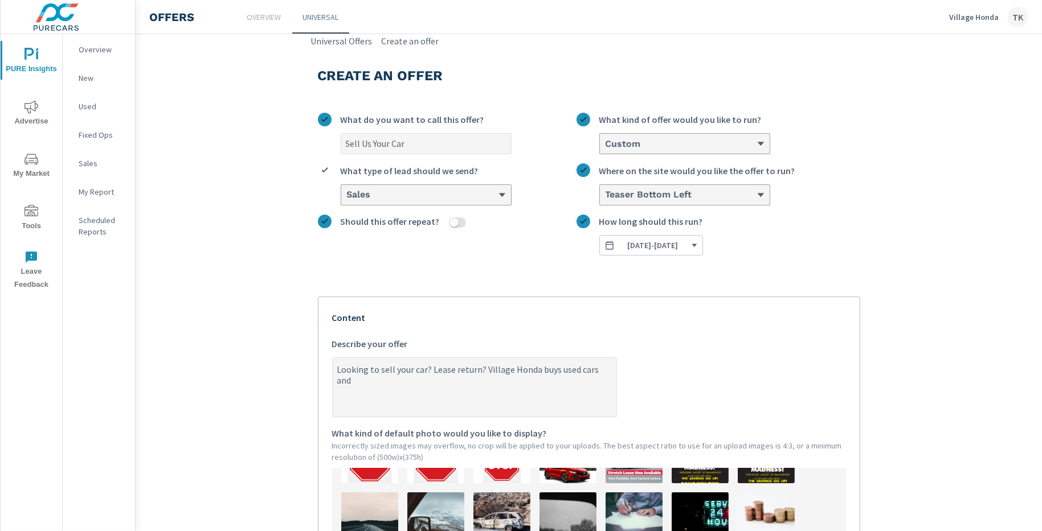
type textarea "x"
type textarea "Looking to sell your car? Lease return? Village Honda buys used cars and w"
type textarea "x"
type textarea "Looking to sell your car? Lease return? Village Honda buys used cars and we"
type textarea "x"
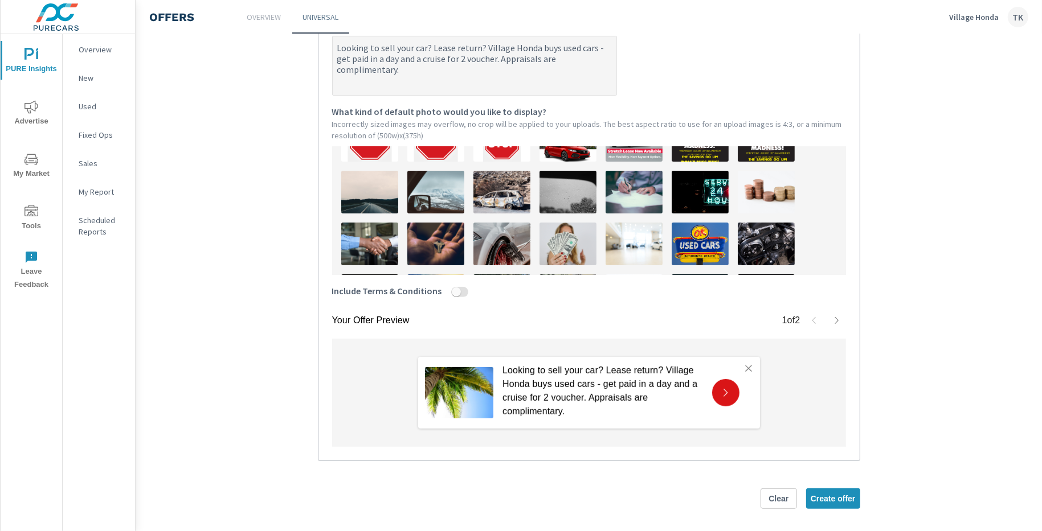
scroll to position [329, 0]
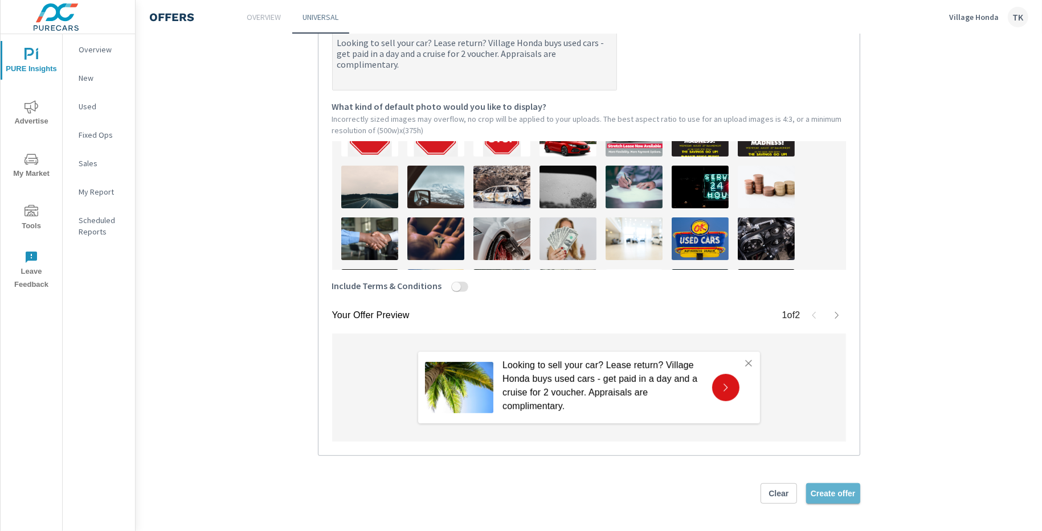
click at [831, 490] on span "Create offer" at bounding box center [833, 494] width 45 height 10
